Goal: Navigation & Orientation: Go to known website

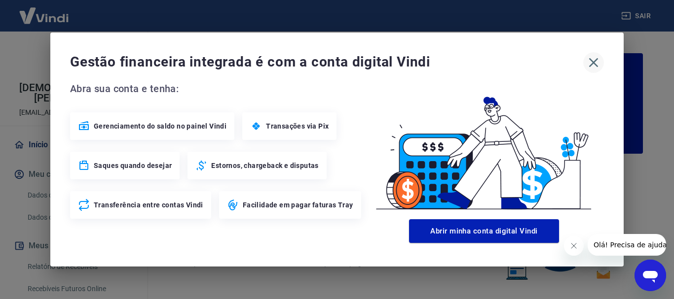
click at [589, 63] on icon "button" at bounding box center [594, 63] width 16 height 16
